Goal: Transaction & Acquisition: Obtain resource

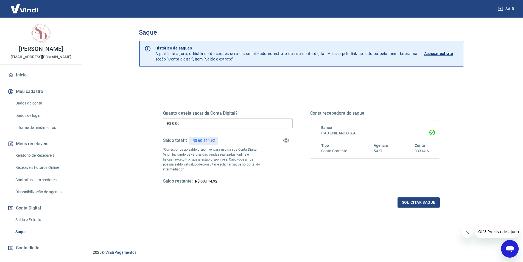
click at [227, 116] on div "Quanto deseja sacar da Conta Digital? R$ 0,00 ​ Saldo total*: R$ 60.114,92 *Cor…" at bounding box center [228, 147] width 130 height 74
click at [221, 122] on input "R$ 0,00" at bounding box center [228, 123] width 130 height 10
type input "R$ 4.114,92"
click at [418, 200] on button "Solicitar saque" at bounding box center [419, 202] width 42 height 10
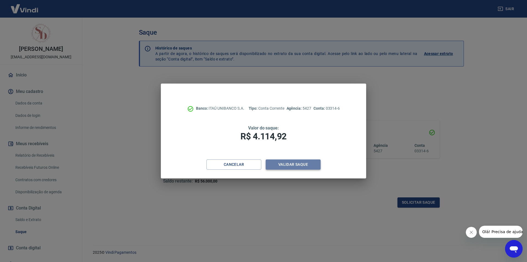
click at [300, 166] on button "Validar saque" at bounding box center [293, 164] width 55 height 10
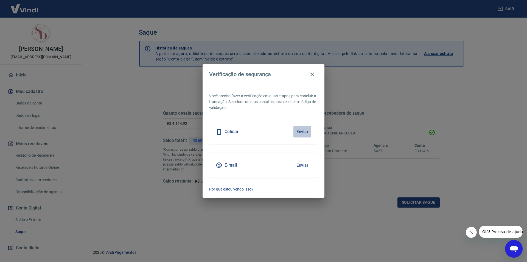
click at [305, 131] on button "Enviar" at bounding box center [303, 132] width 18 height 12
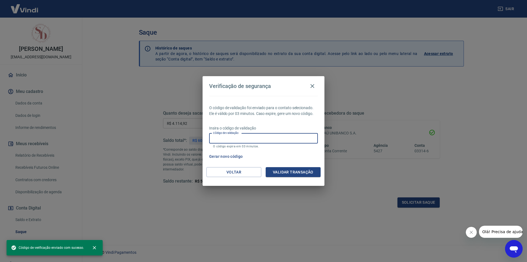
click at [258, 137] on input "Código de validação" at bounding box center [263, 138] width 109 height 10
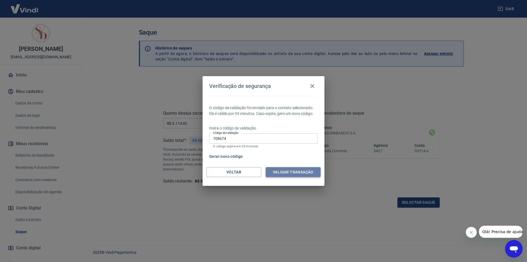
click at [297, 170] on button "Validar transação" at bounding box center [293, 172] width 55 height 10
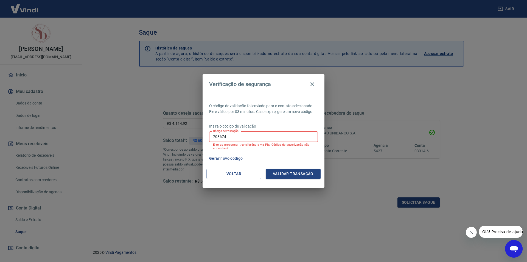
click at [240, 136] on input "708674" at bounding box center [263, 136] width 109 height 10
click at [264, 137] on input "708674" at bounding box center [263, 136] width 109 height 10
type input "7"
click at [312, 83] on icon "button" at bounding box center [312, 84] width 7 height 7
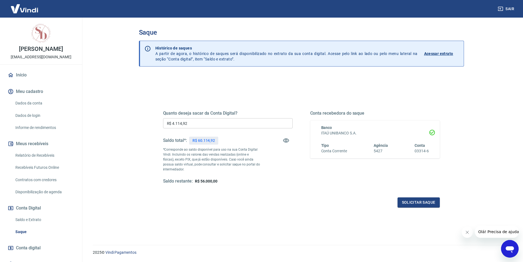
click at [509, 247] on icon "Abrir janela de mensagens" at bounding box center [510, 249] width 8 height 7
click at [417, 202] on button "Solicitar saque" at bounding box center [419, 202] width 42 height 10
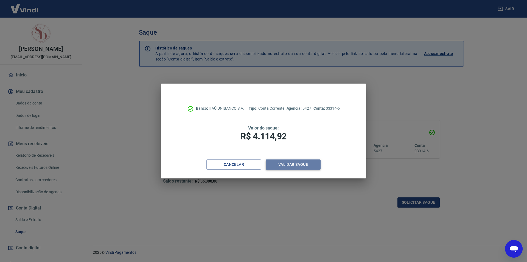
click at [286, 165] on button "Validar saque" at bounding box center [293, 164] width 55 height 10
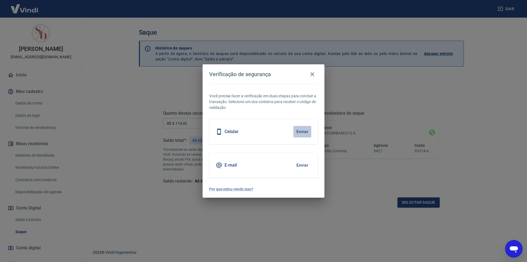
click at [304, 130] on button "Enviar" at bounding box center [303, 132] width 18 height 12
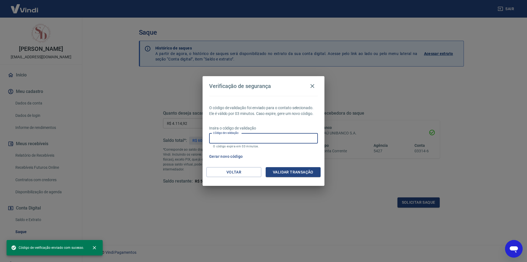
click at [269, 141] on input "Código de validação" at bounding box center [263, 138] width 109 height 10
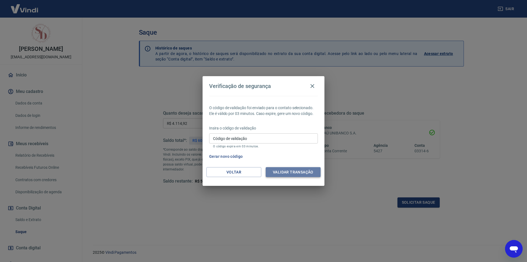
click at [308, 171] on button "Validar transação" at bounding box center [293, 172] width 55 height 10
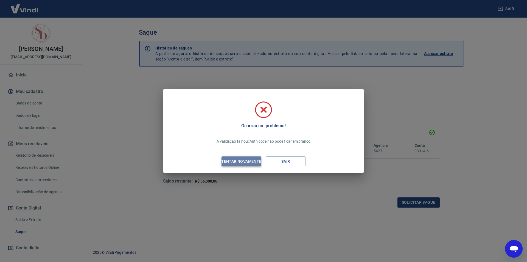
click at [250, 159] on div "Tentar novamente" at bounding box center [241, 161] width 53 height 7
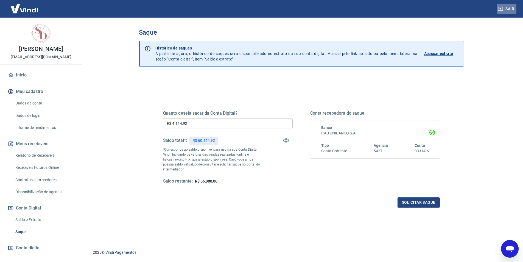
click at [511, 10] on button "Sair" at bounding box center [507, 9] width 20 height 10
